Goal: Check status

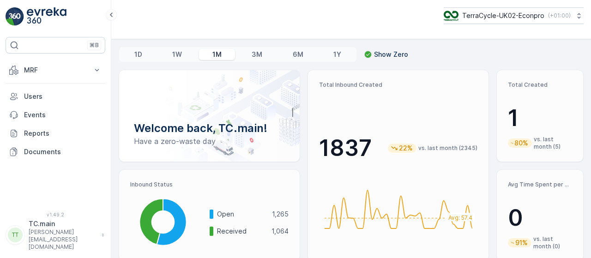
click at [514, 12] on p "TerraCycle-UK02-Econpro" at bounding box center [503, 15] width 82 height 9
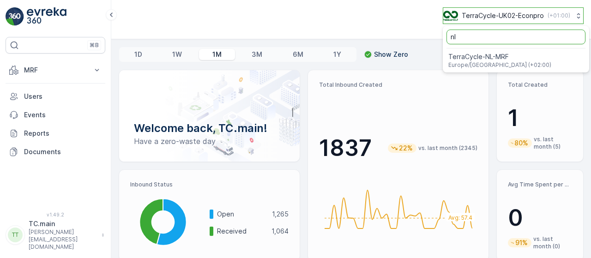
type input "n"
type input "fr"
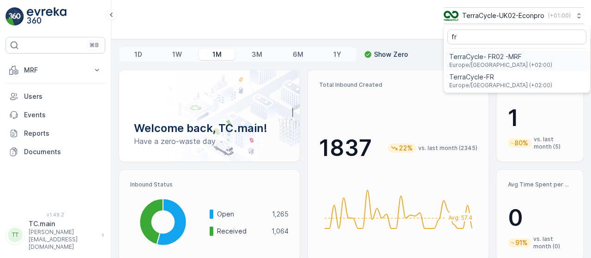
click at [487, 56] on span "TerraCycle- FR02 -MRF" at bounding box center [500, 56] width 103 height 9
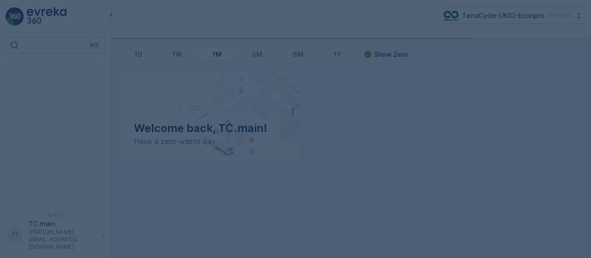
click at [93, 69] on div at bounding box center [295, 129] width 591 height 258
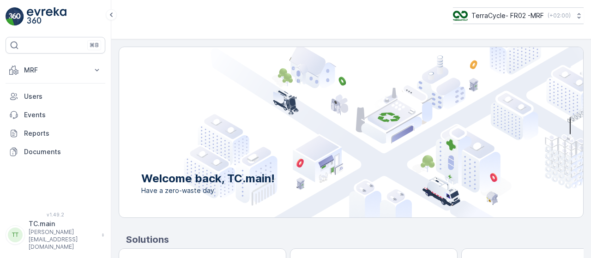
click at [96, 69] on icon at bounding box center [97, 70] width 4 height 2
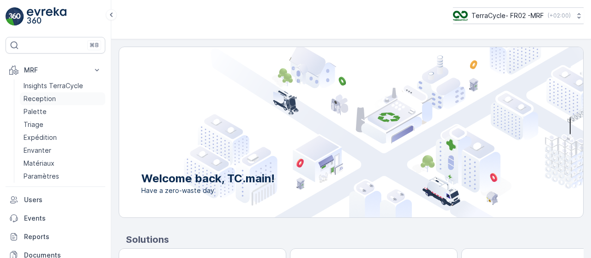
click at [54, 98] on link "Reception" at bounding box center [62, 98] width 85 height 13
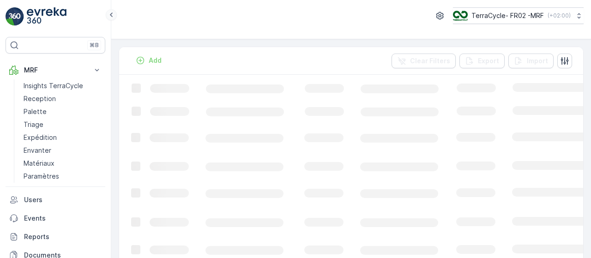
click at [110, 15] on icon at bounding box center [111, 14] width 10 height 11
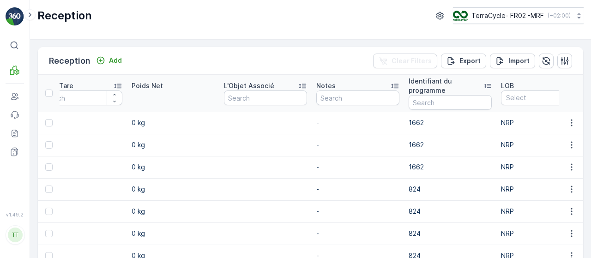
scroll to position [0, 949]
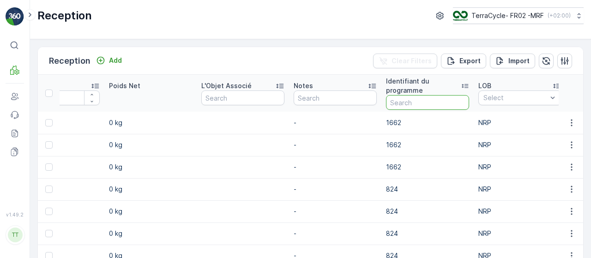
click at [418, 96] on input "text" at bounding box center [427, 102] width 83 height 15
paste input "CS291"
type input "CS291"
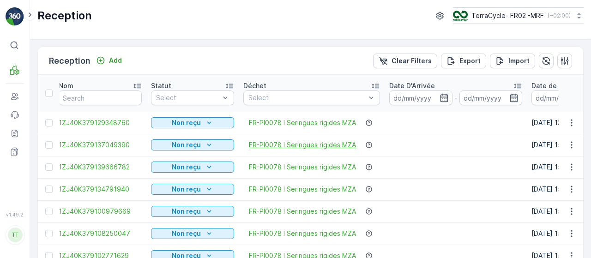
scroll to position [0, 5]
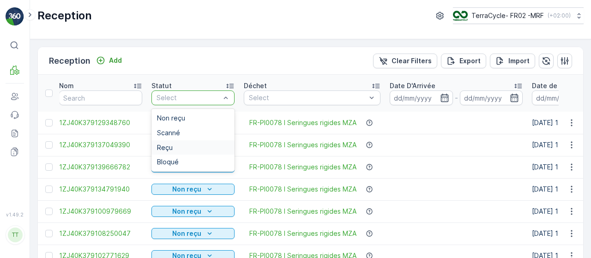
click at [182, 145] on div "Reçu" at bounding box center [193, 147] width 72 height 7
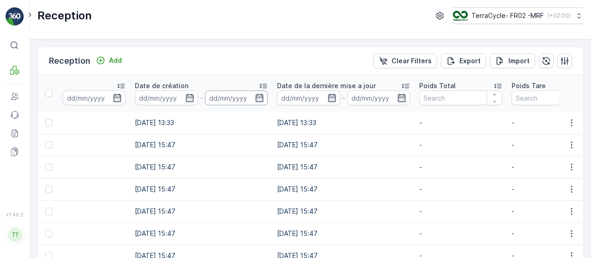
scroll to position [0, 403]
click at [263, 86] on icon at bounding box center [261, 85] width 9 height 9
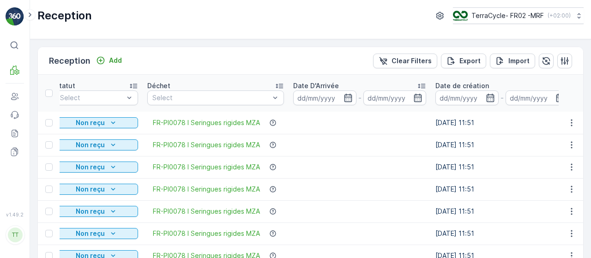
scroll to position [0, 134]
